Goal: Browse casually: Explore the website without a specific task or goal

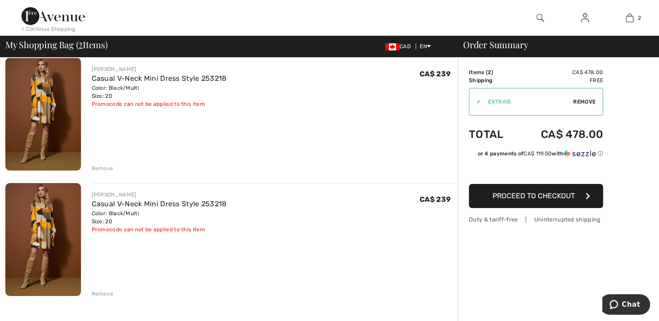
scroll to position [80, 0]
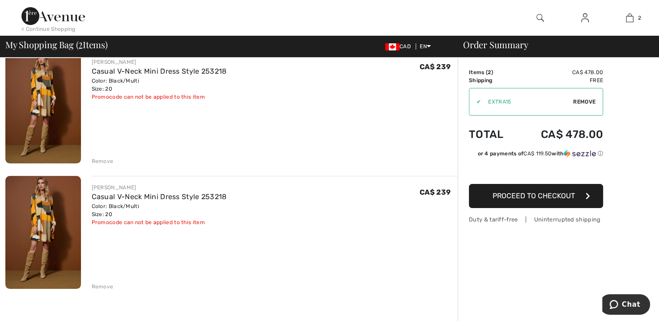
click at [99, 284] on div "Remove" at bounding box center [103, 287] width 22 height 8
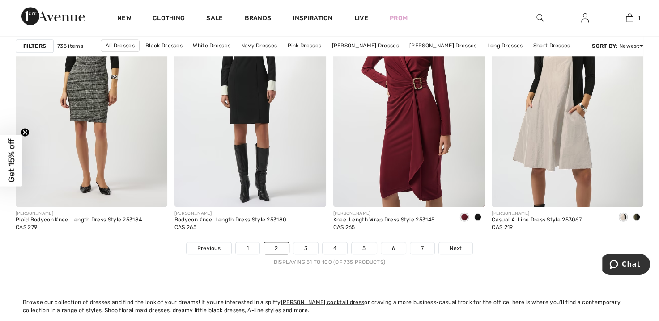
scroll to position [4040, 0]
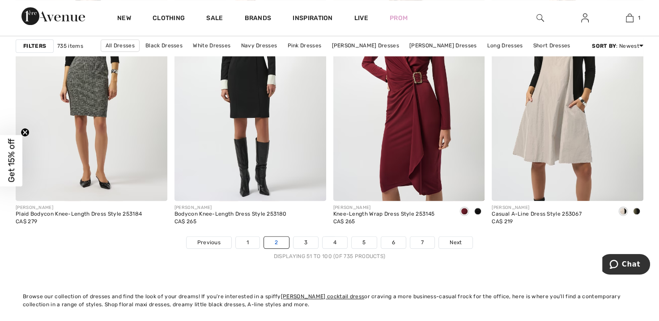
click at [281, 238] on link "2" at bounding box center [276, 243] width 25 height 12
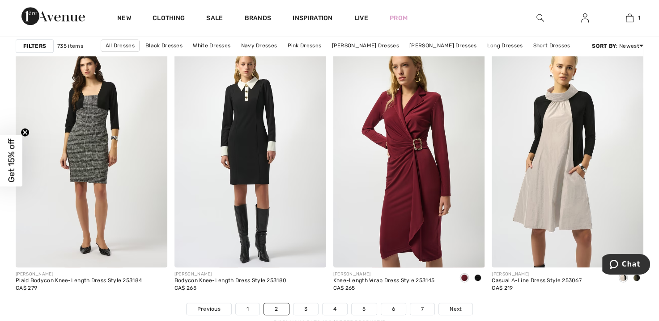
scroll to position [4001, 0]
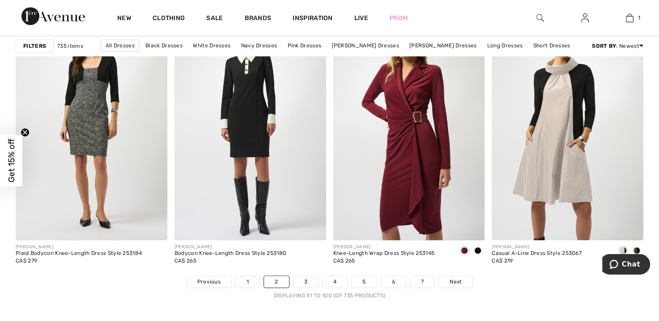
drag, startPoint x: 305, startPoint y: 279, endPoint x: 376, endPoint y: 312, distance: 78.8
click at [305, 280] on link "3" at bounding box center [305, 282] width 25 height 12
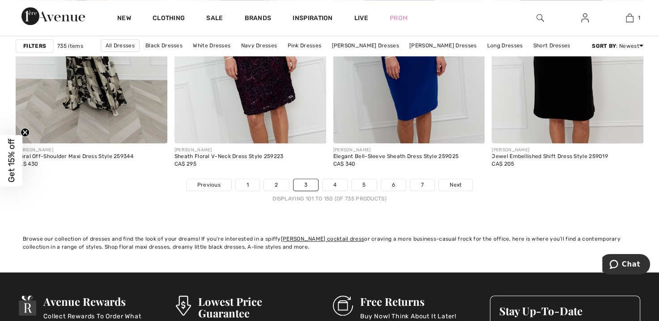
scroll to position [4109, 0]
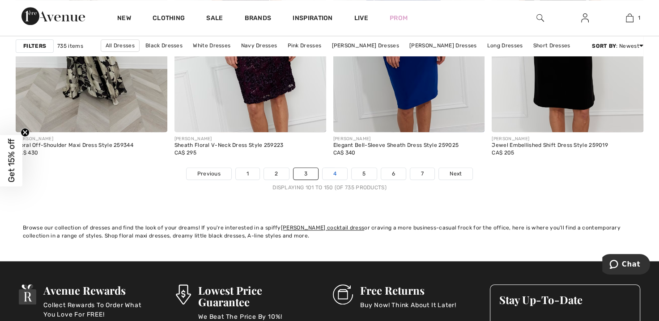
click at [337, 172] on link "4" at bounding box center [334, 174] width 25 height 12
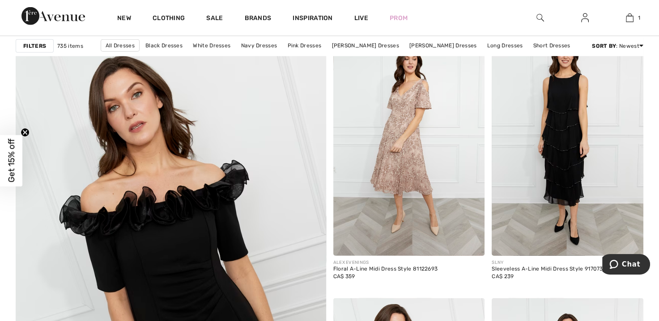
scroll to position [2258, 0]
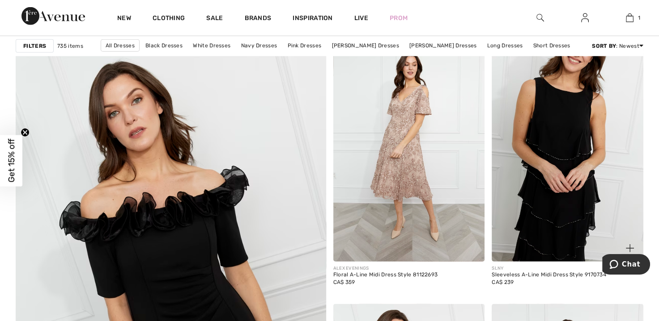
click at [566, 135] on img at bounding box center [567, 148] width 152 height 227
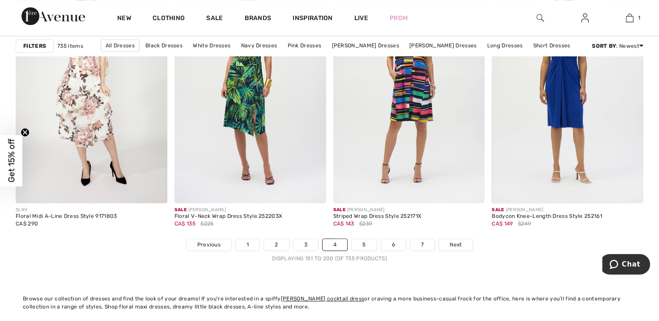
scroll to position [4065, 0]
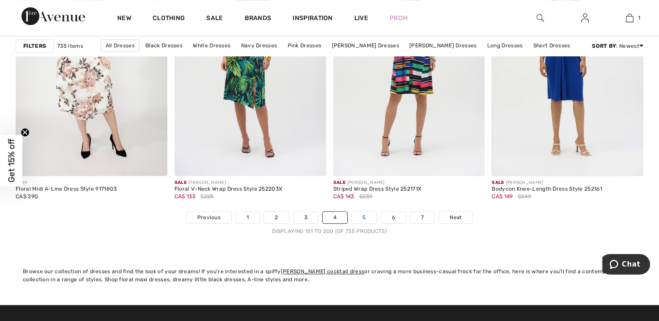
click at [361, 215] on link "5" at bounding box center [363, 218] width 25 height 12
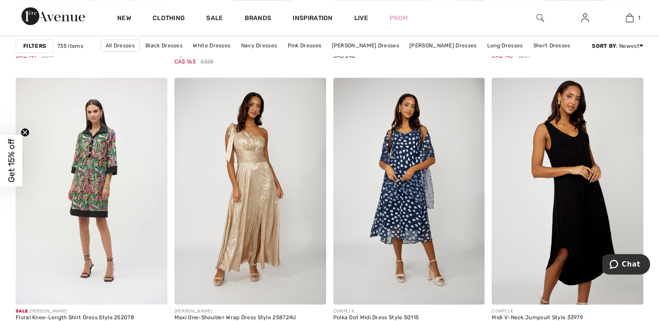
scroll to position [3947, 0]
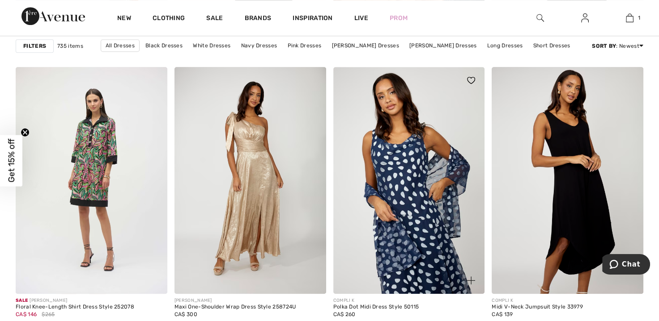
click at [402, 171] on img at bounding box center [409, 180] width 152 height 227
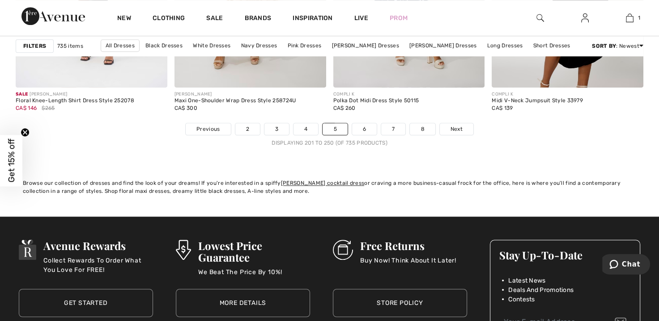
scroll to position [4159, 0]
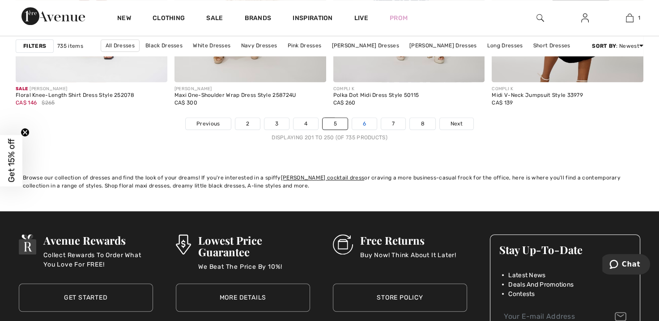
click at [361, 118] on link "6" at bounding box center [364, 124] width 25 height 12
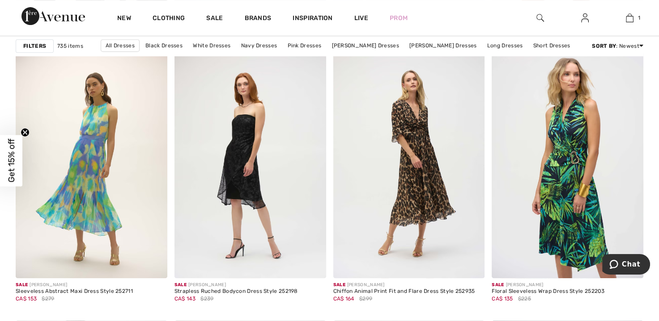
scroll to position [3705, 0]
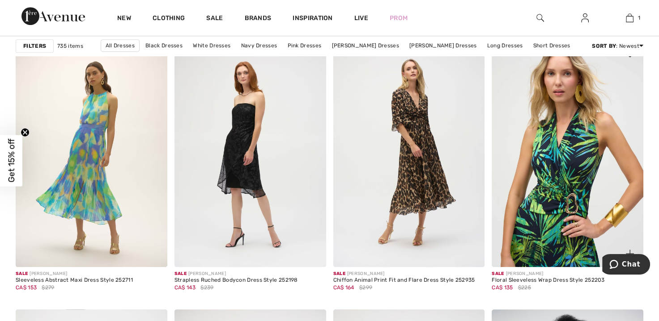
click at [562, 175] on img at bounding box center [567, 153] width 152 height 227
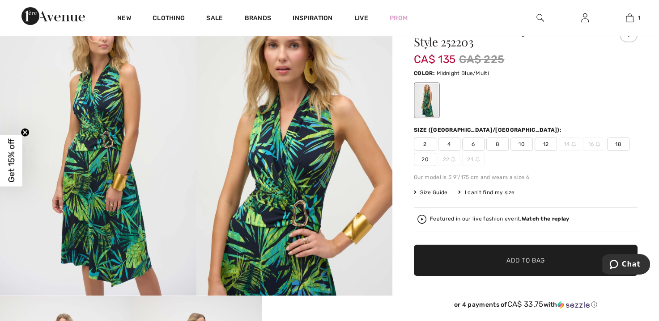
scroll to position [87, 0]
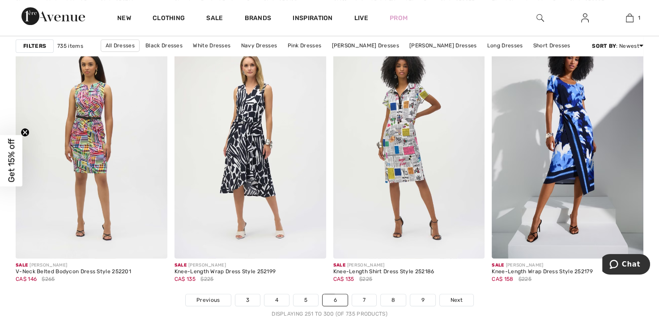
scroll to position [3994, 0]
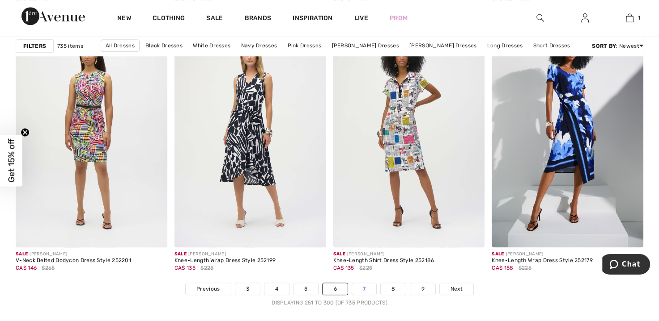
click at [362, 288] on link "7" at bounding box center [364, 289] width 24 height 12
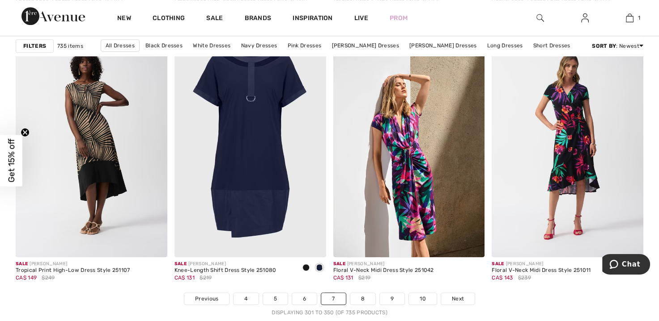
scroll to position [3956, 0]
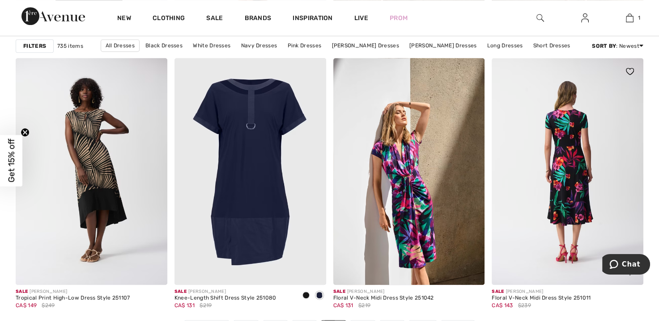
click at [573, 174] on img at bounding box center [567, 171] width 152 height 227
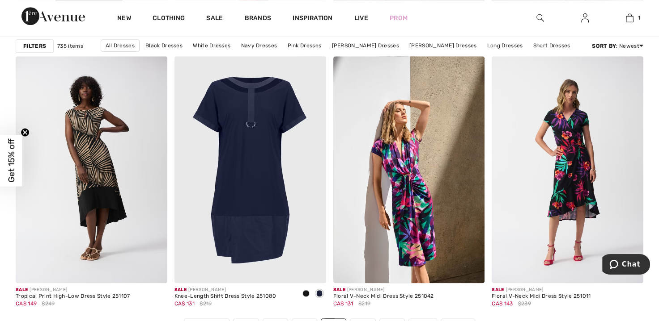
scroll to position [3964, 0]
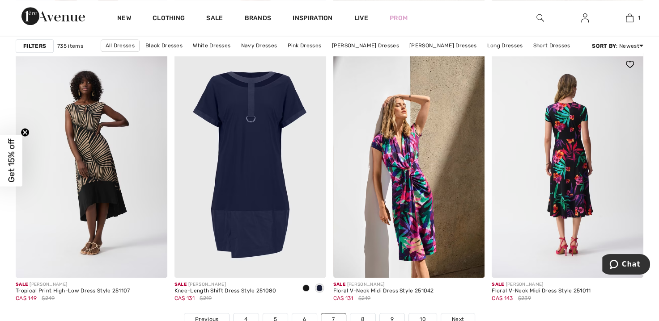
click at [569, 147] on img at bounding box center [567, 164] width 152 height 227
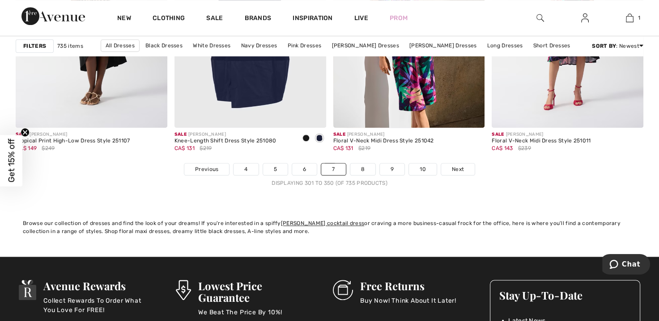
scroll to position [4120, 0]
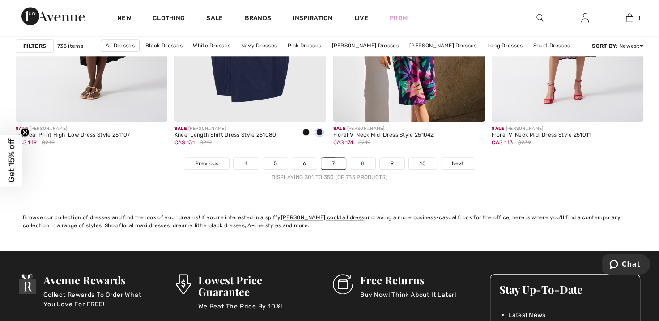
click at [363, 161] on link "8" at bounding box center [362, 164] width 25 height 12
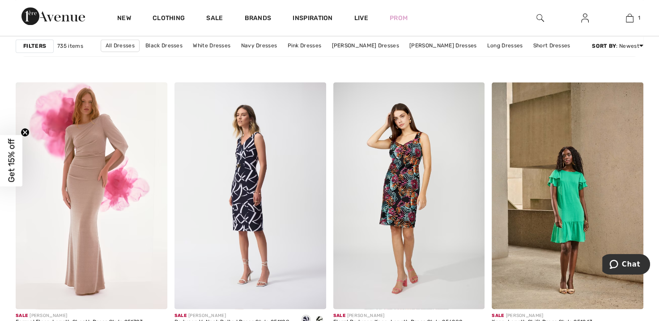
scroll to position [1262, 0]
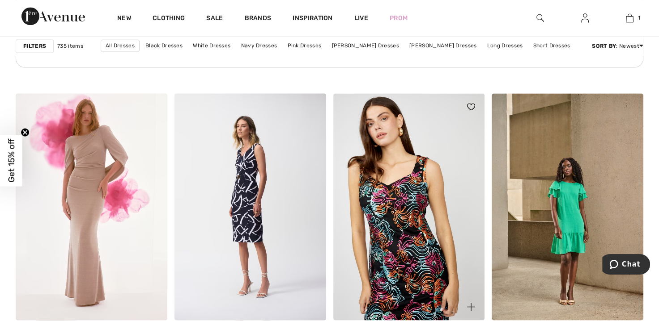
click at [413, 218] on img at bounding box center [409, 206] width 152 height 227
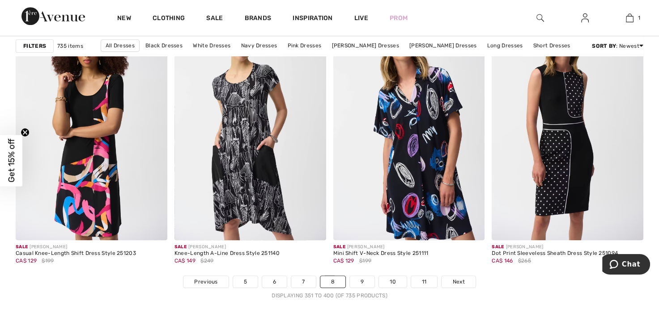
scroll to position [3990, 0]
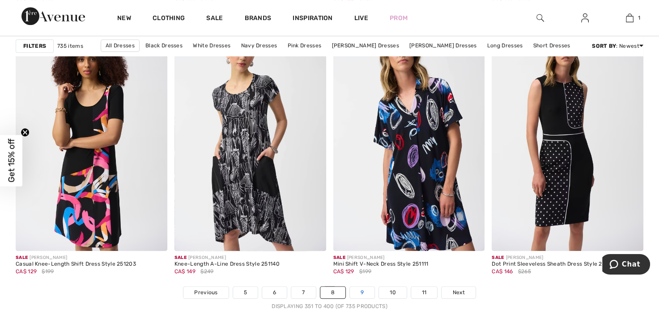
click at [360, 289] on link "9" at bounding box center [362, 293] width 25 height 12
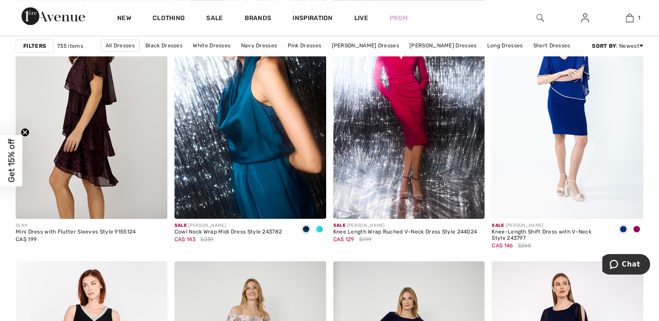
scroll to position [687, 0]
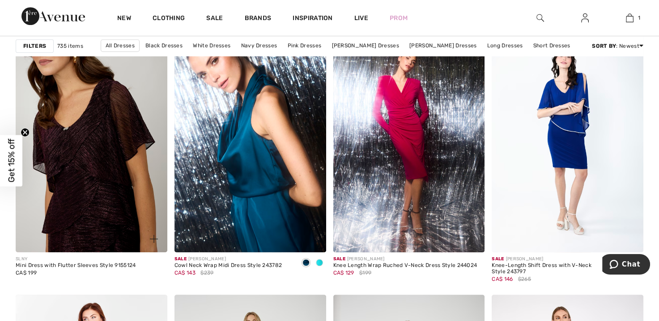
click at [70, 168] on img at bounding box center [92, 138] width 152 height 227
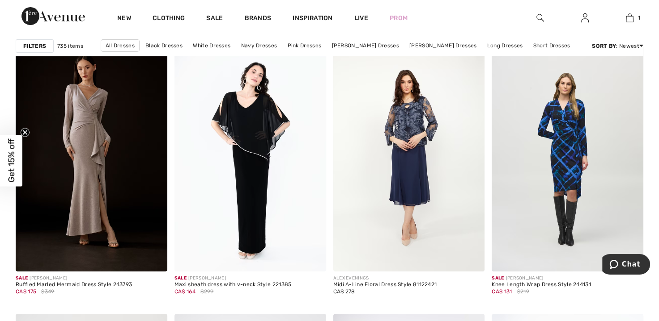
scroll to position [3419, 0]
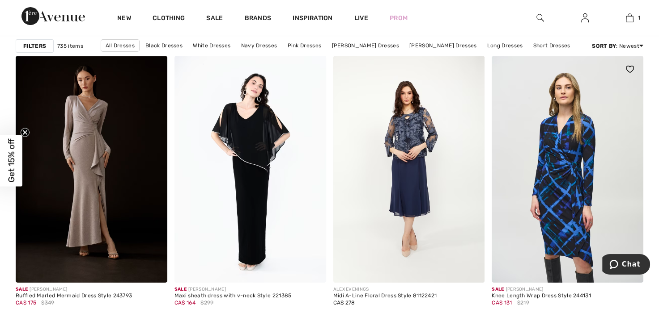
click at [572, 165] on img at bounding box center [567, 169] width 152 height 227
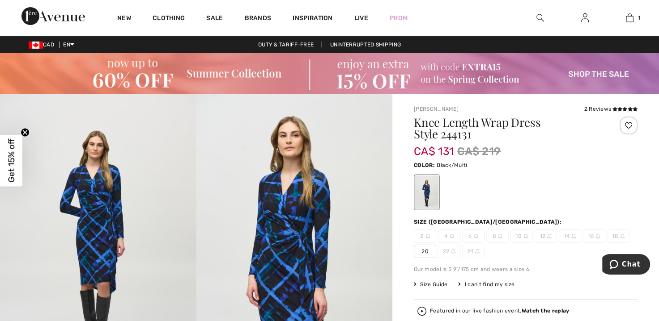
click at [93, 211] on img at bounding box center [98, 241] width 196 height 294
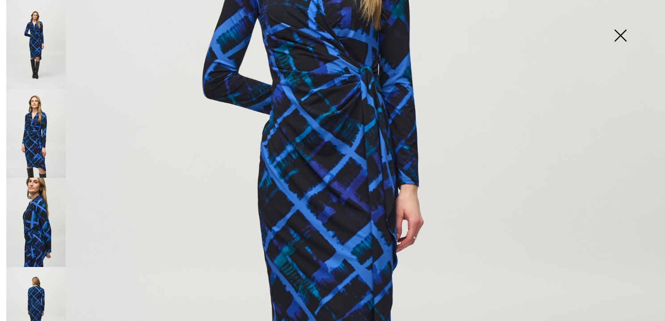
scroll to position [311, 0]
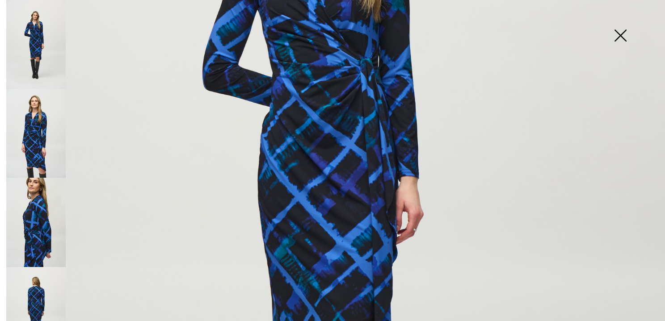
click at [36, 128] on img at bounding box center [35, 133] width 59 height 89
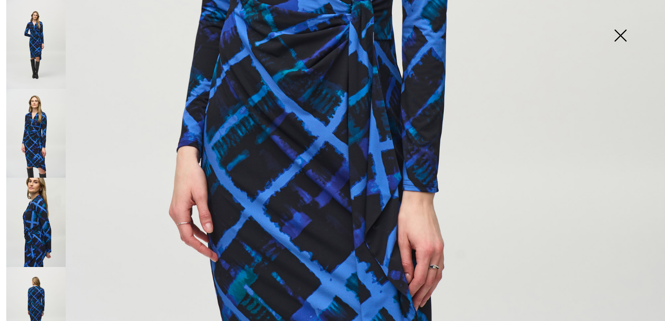
scroll to position [469, 0]
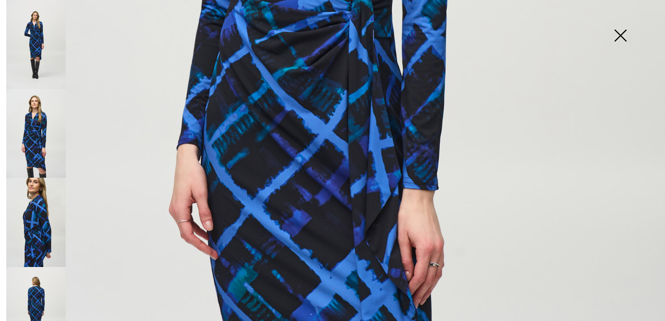
click at [36, 207] on img at bounding box center [35, 222] width 59 height 89
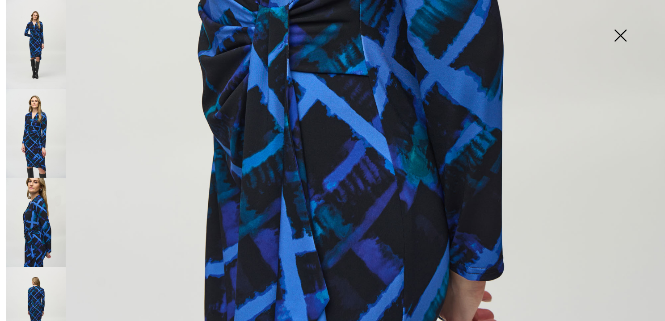
scroll to position [585, 0]
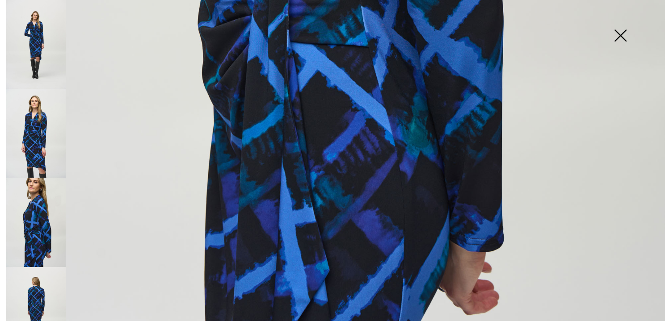
click at [36, 285] on img at bounding box center [35, 311] width 59 height 89
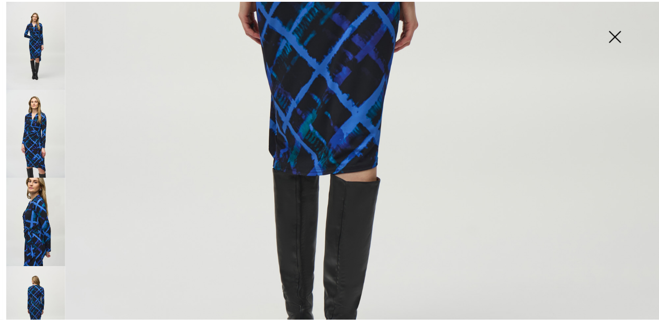
scroll to position [482, 0]
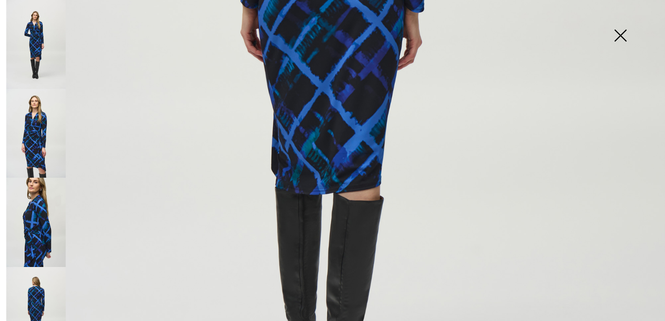
click at [656, 177] on img at bounding box center [332, 16] width 665 height 997
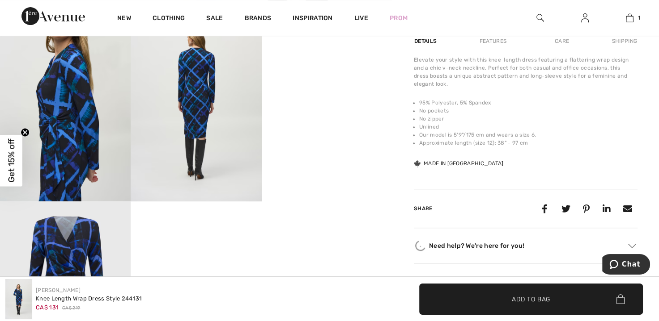
scroll to position [385, 0]
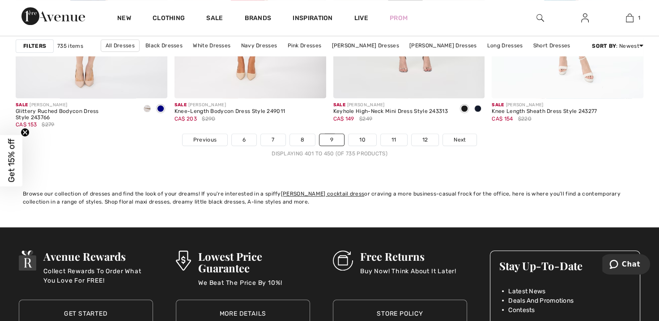
scroll to position [4110, 0]
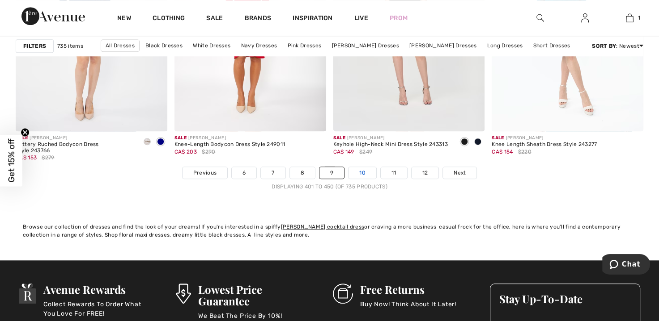
click at [363, 169] on link "10" at bounding box center [362, 173] width 28 height 12
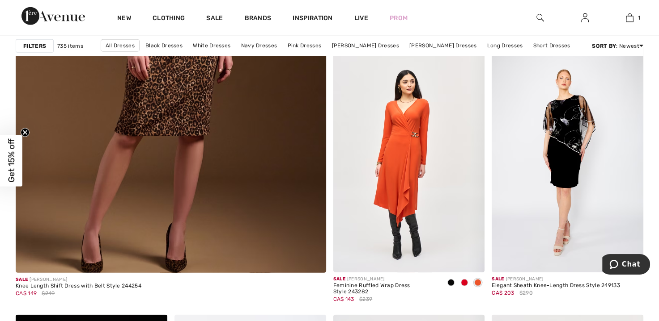
scroll to position [2522, 0]
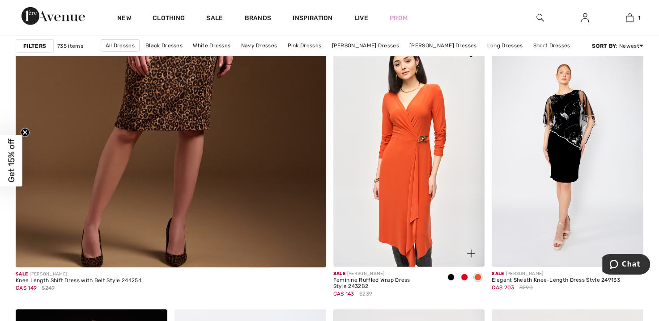
click at [410, 120] on img at bounding box center [409, 153] width 152 height 227
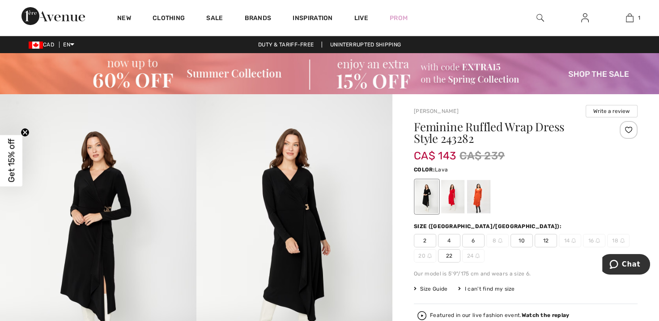
click at [478, 194] on div at bounding box center [478, 197] width 23 height 34
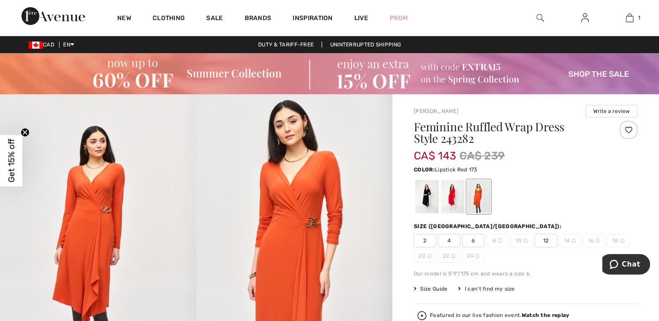
click at [450, 190] on div at bounding box center [452, 197] width 23 height 34
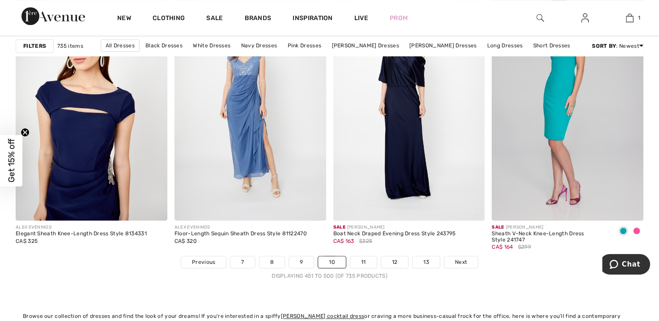
scroll to position [4015, 0]
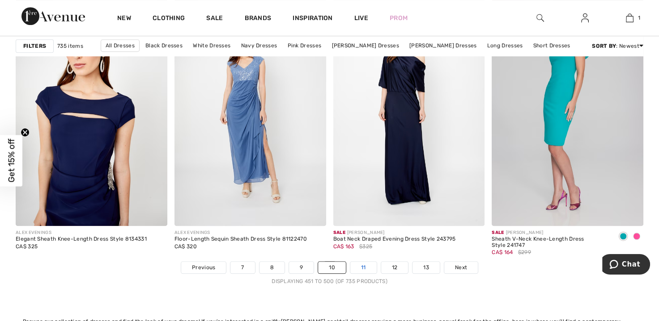
click at [362, 264] on link "11" at bounding box center [363, 268] width 26 height 12
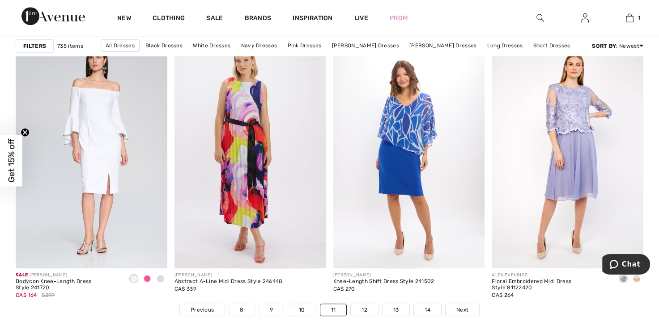
scroll to position [4033, 0]
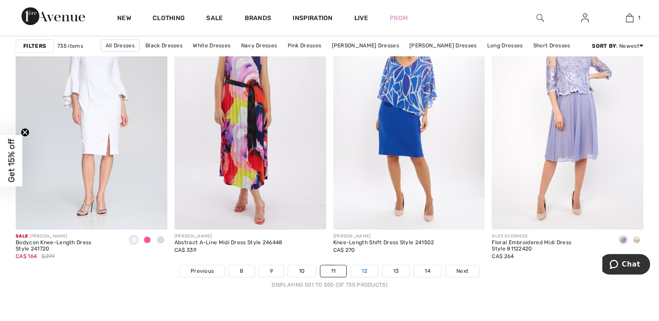
click at [363, 266] on link "12" at bounding box center [364, 272] width 27 height 12
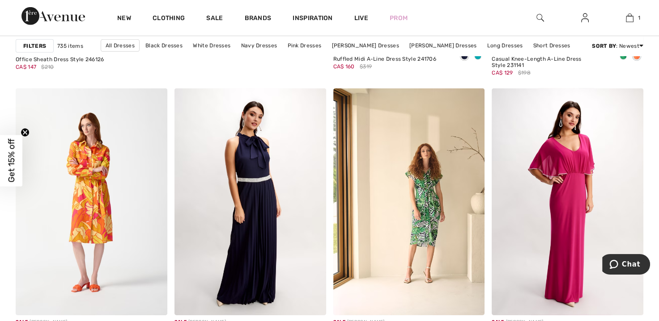
scroll to position [2727, 0]
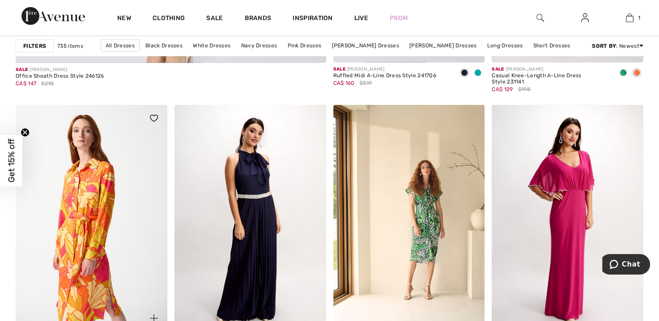
click at [91, 215] on img at bounding box center [92, 218] width 152 height 227
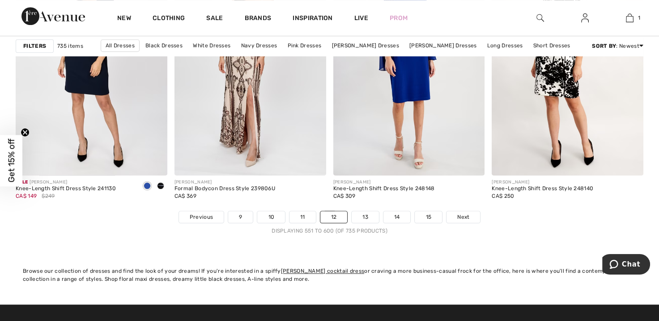
scroll to position [4071, 0]
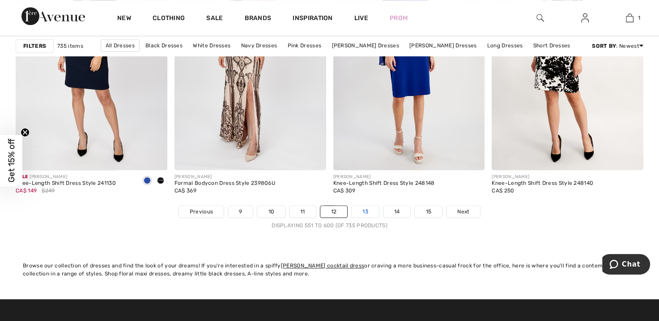
click at [362, 209] on link "13" at bounding box center [364, 212] width 27 height 12
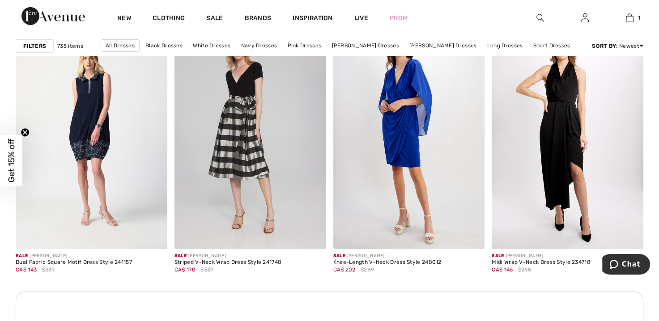
scroll to position [3057, 0]
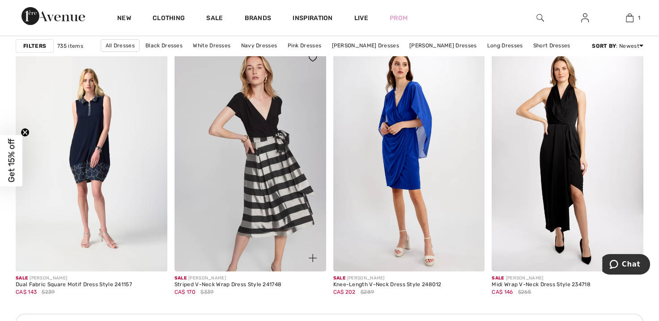
click at [266, 156] on img at bounding box center [250, 158] width 152 height 227
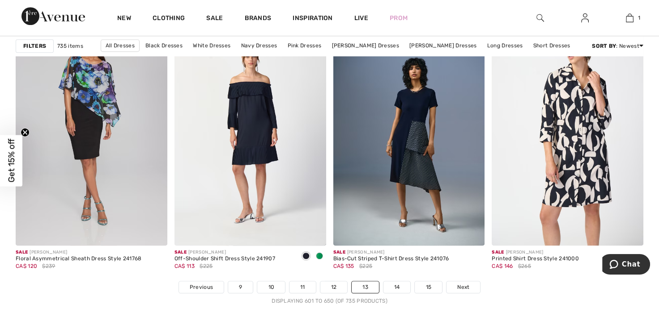
scroll to position [4007, 0]
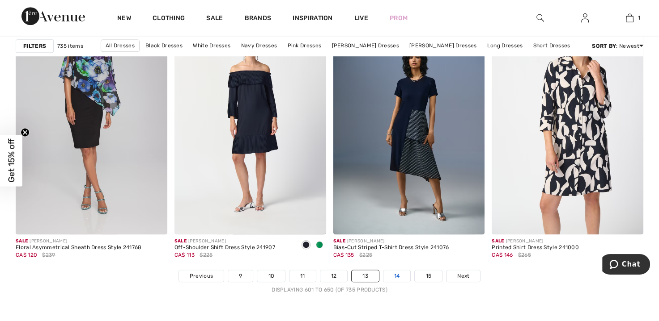
click at [394, 271] on link "14" at bounding box center [396, 277] width 27 height 12
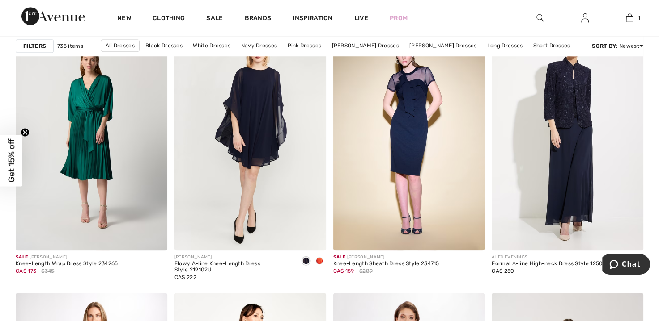
scroll to position [694, 0]
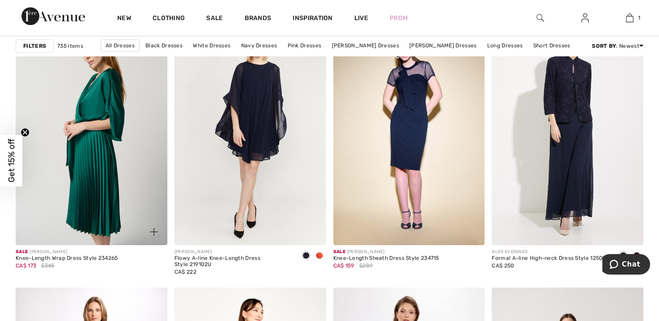
click at [100, 134] on img at bounding box center [92, 131] width 152 height 227
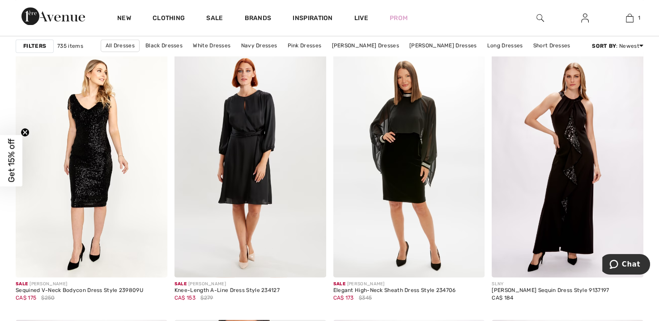
scroll to position [1288, 0]
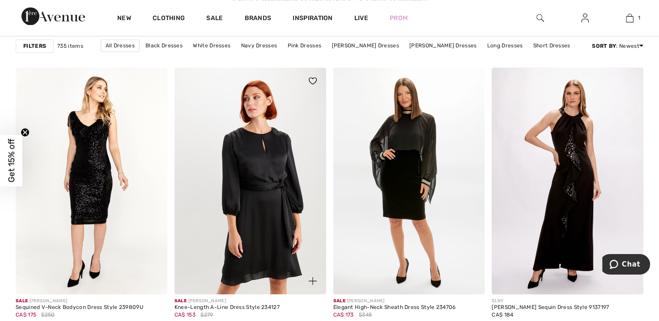
click at [266, 169] on img at bounding box center [250, 181] width 152 height 227
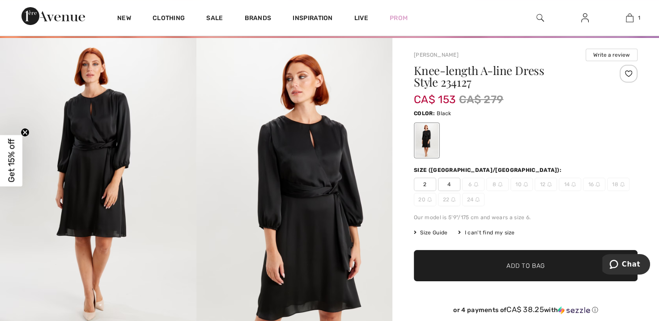
scroll to position [55, 0]
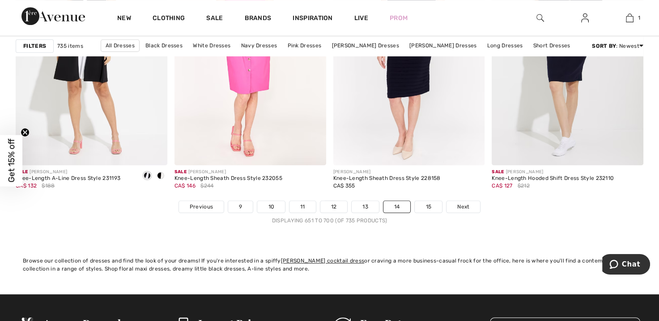
scroll to position [4059, 0]
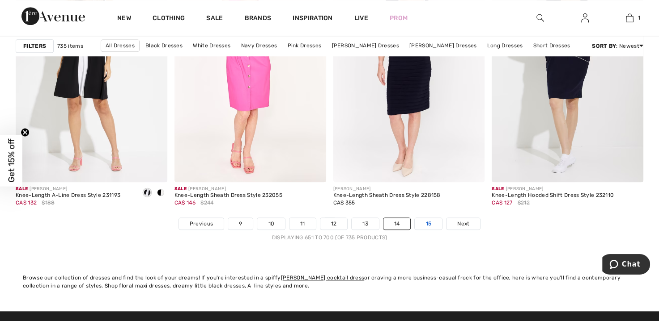
click at [424, 223] on link "15" at bounding box center [428, 224] width 27 height 12
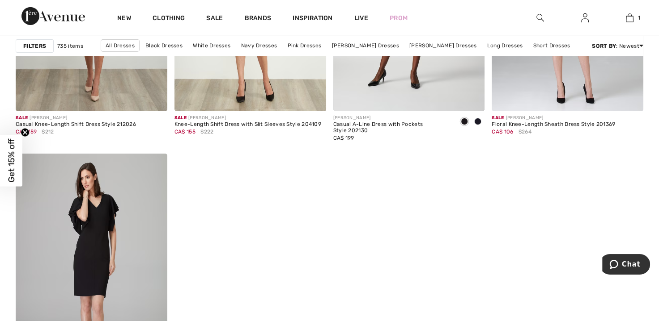
scroll to position [2903, 0]
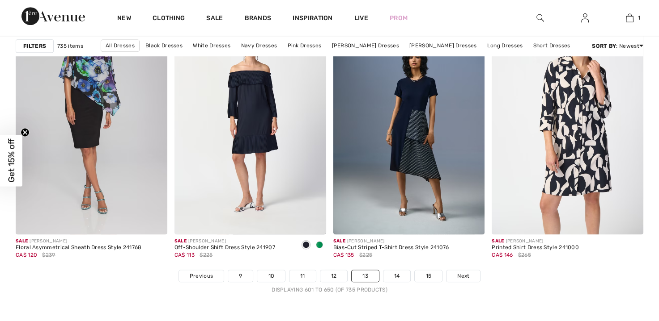
scroll to position [4007, 0]
